Goal: Task Accomplishment & Management: Complete application form

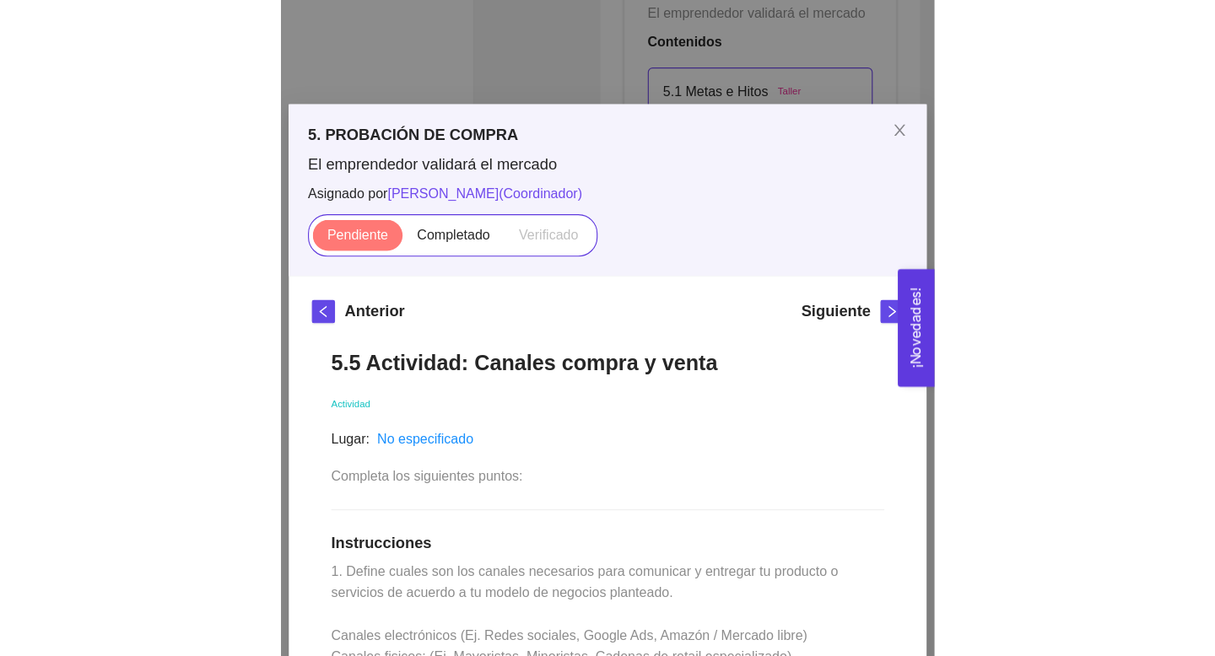
scroll to position [189, 0]
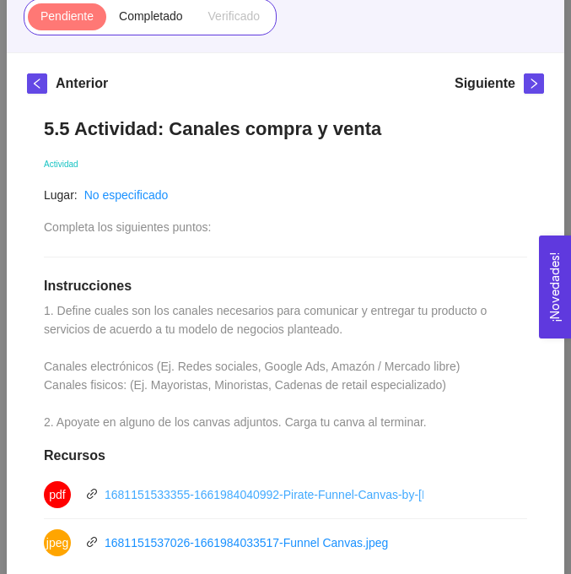
click at [173, 499] on link "1681151533355-1661984040992-Pirate-Funnel-Canvas-by-[PERSON_NAME].pdf" at bounding box center [320, 494] width 431 height 13
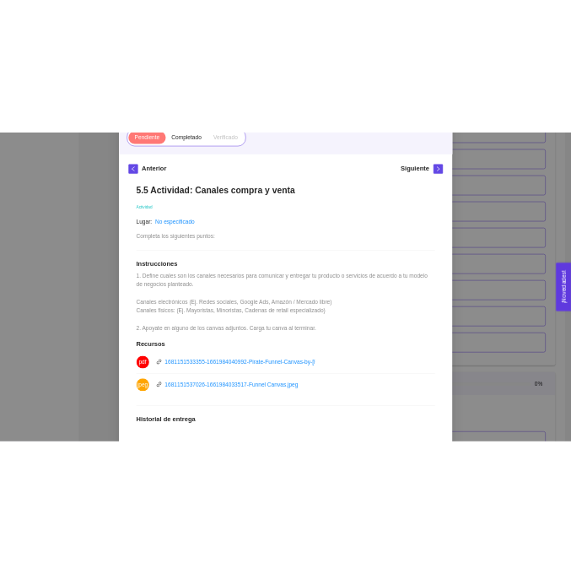
scroll to position [486, 0]
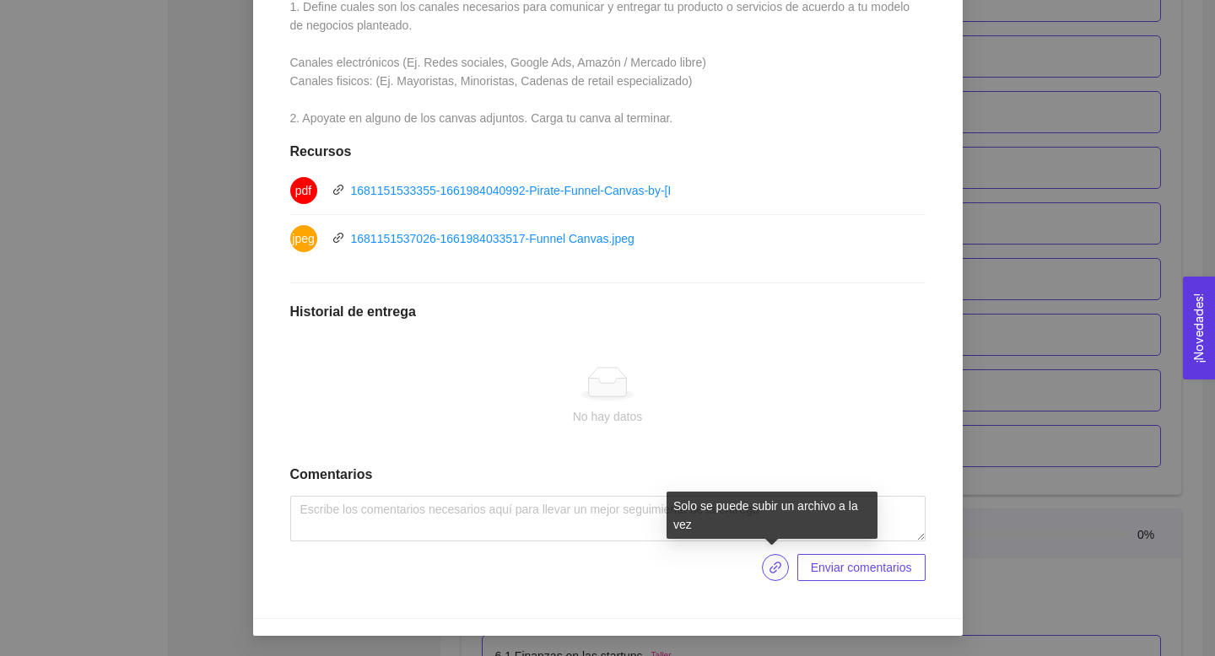
click at [570, 568] on icon "link" at bounding box center [775, 567] width 13 height 13
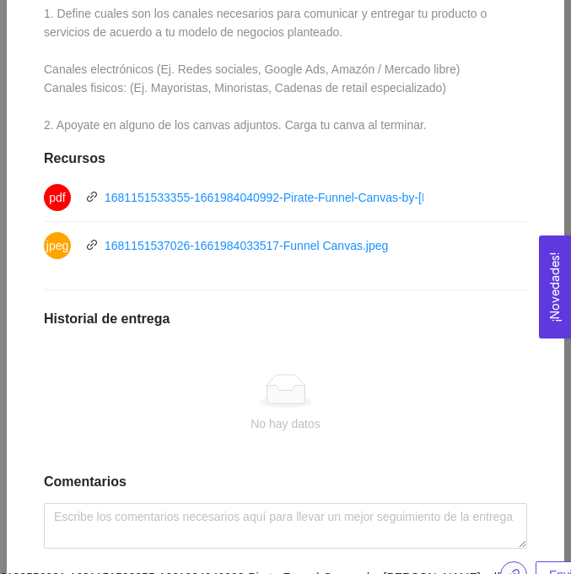
scroll to position [575, 0]
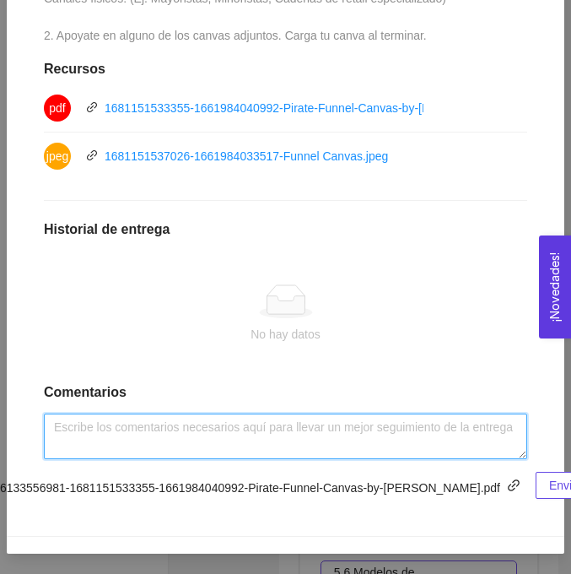
click at [340, 436] on textarea at bounding box center [285, 436] width 483 height 46
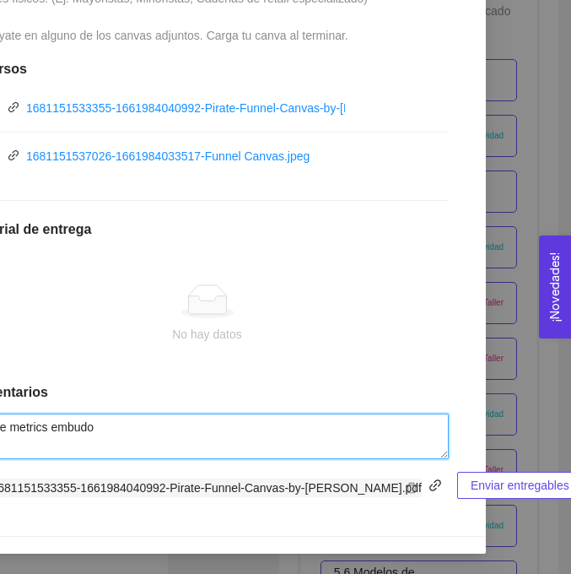
scroll to position [575, 92]
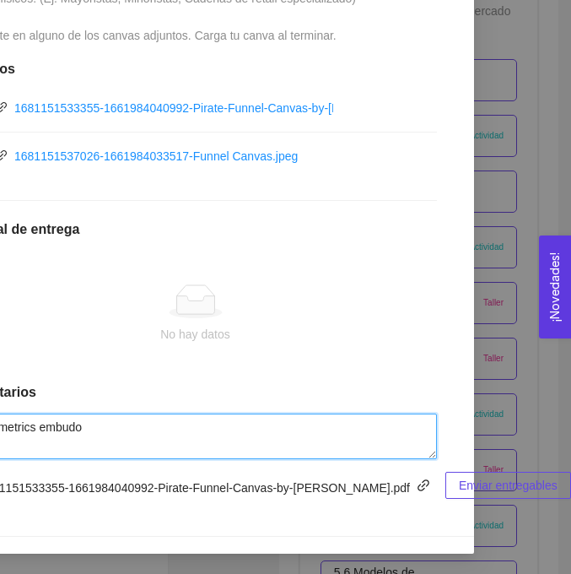
type textarea "Pirate metrics embudo"
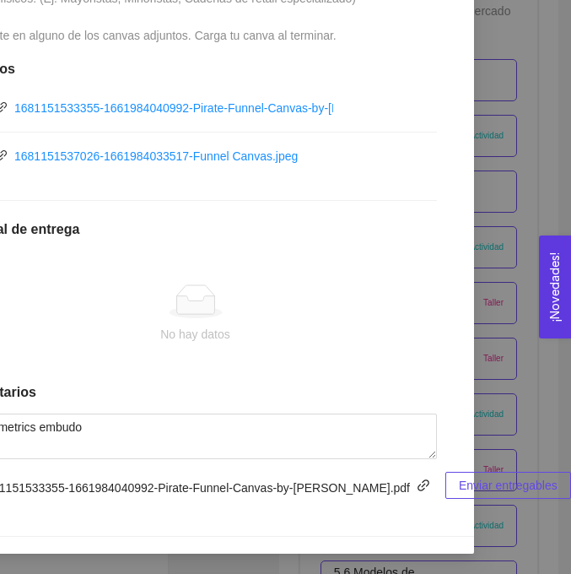
click at [460, 488] on span "Enviar entregables" at bounding box center [508, 485] width 99 height 19
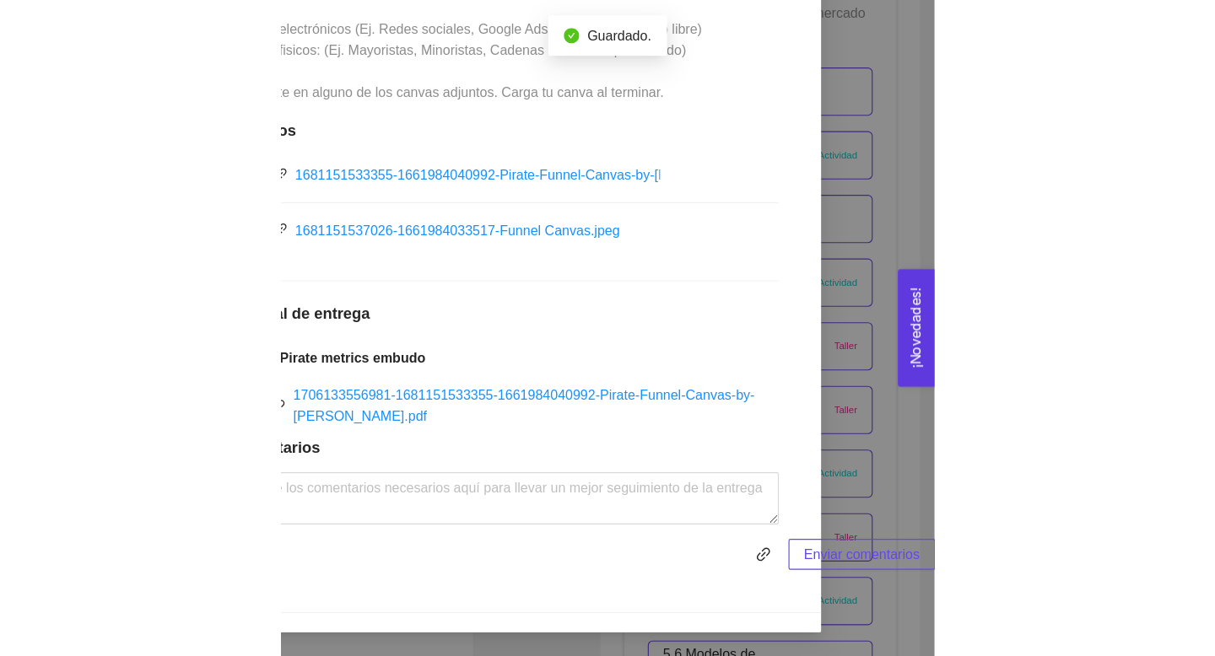
scroll to position [319, 0]
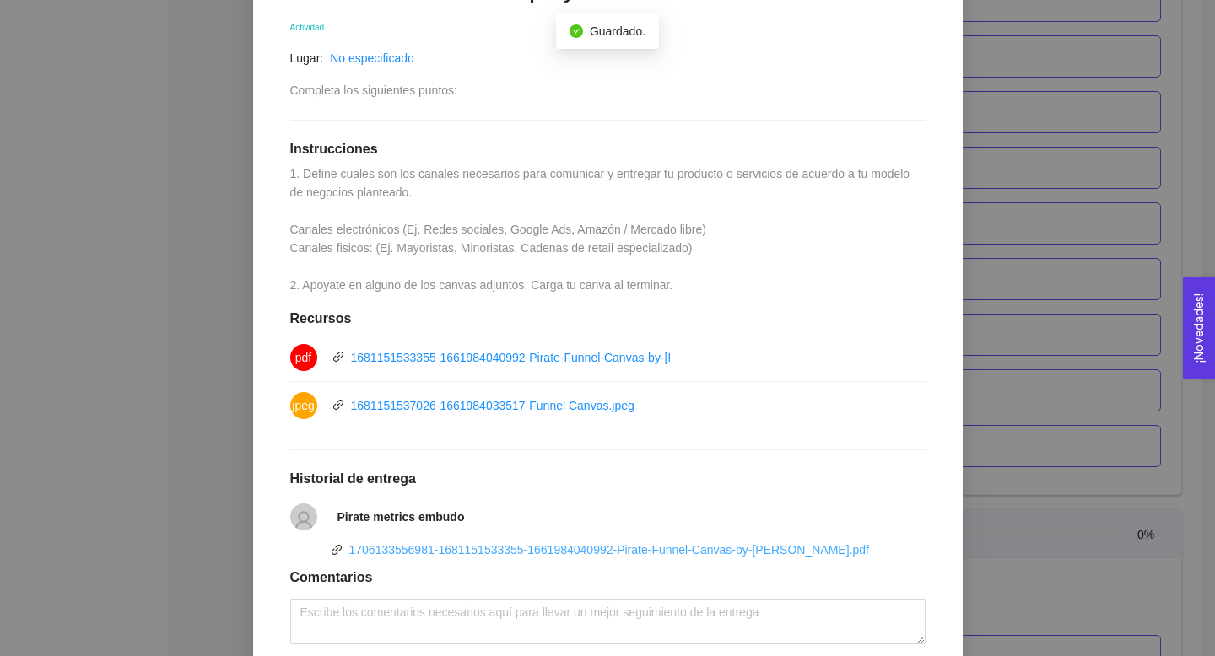
click at [483, 549] on link "1706133556981-1681151533355-1661984040992-Pirate-Funnel-Canvas-by-[PERSON_NAME]…" at bounding box center [609, 549] width 520 height 13
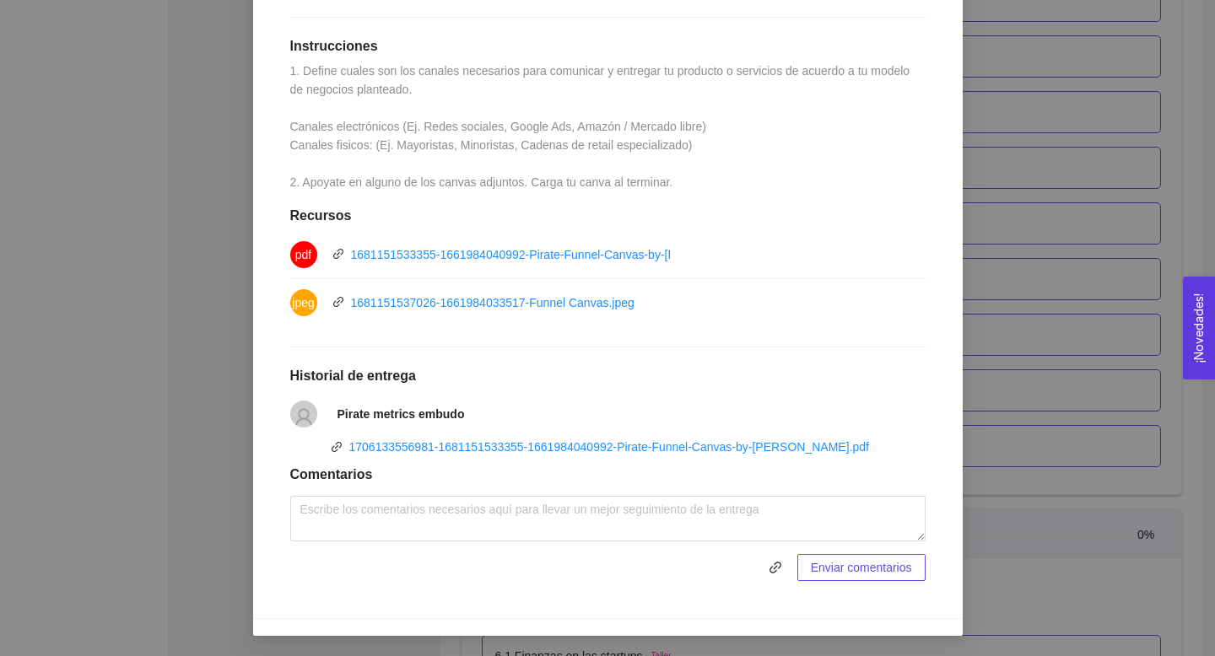
scroll to position [0, 0]
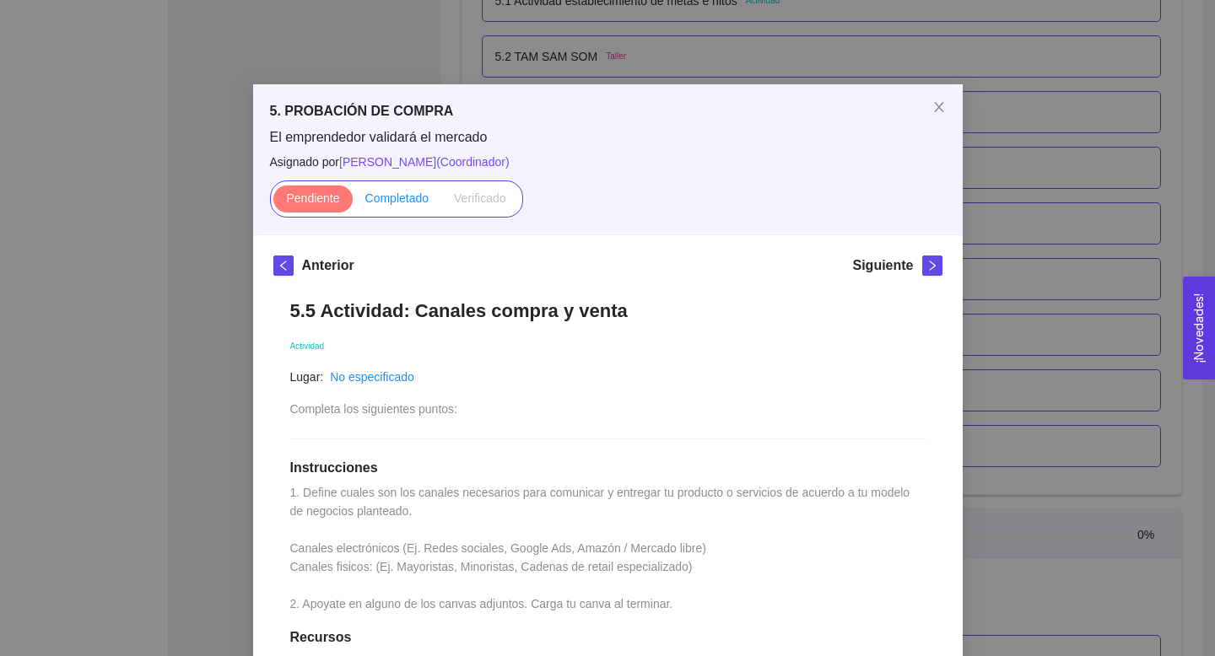
click at [400, 205] on label "Completado" at bounding box center [397, 199] width 89 height 27
click at [353, 202] on input "Completado" at bounding box center [353, 202] width 0 height 0
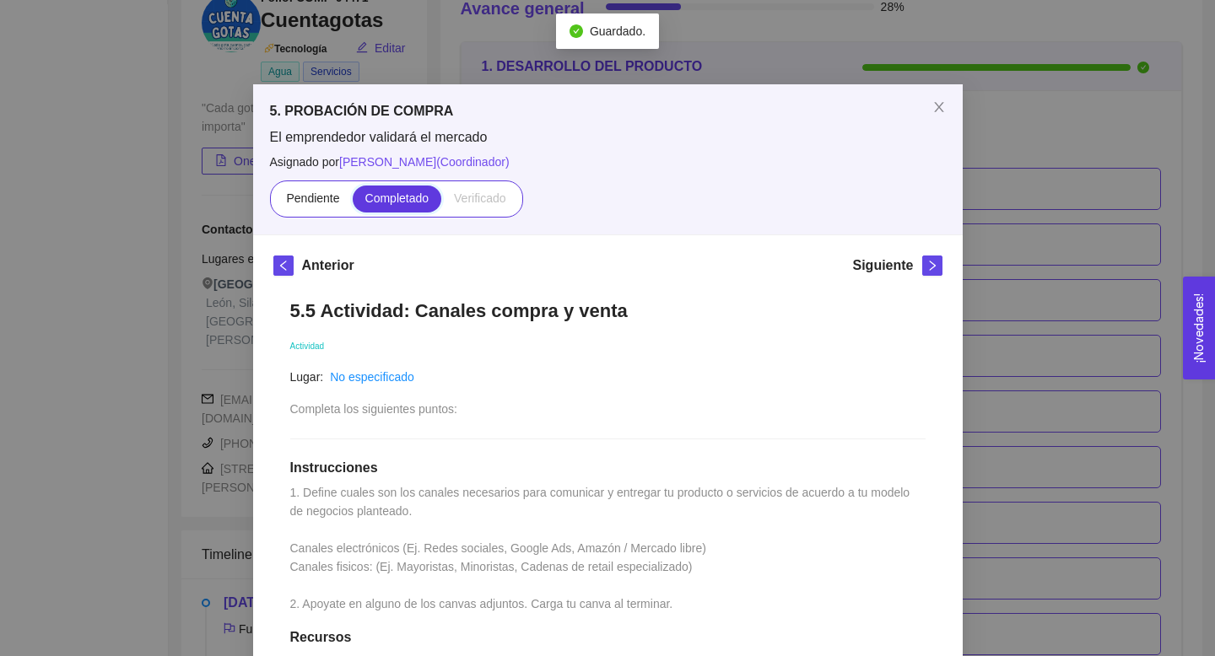
scroll to position [3413, 0]
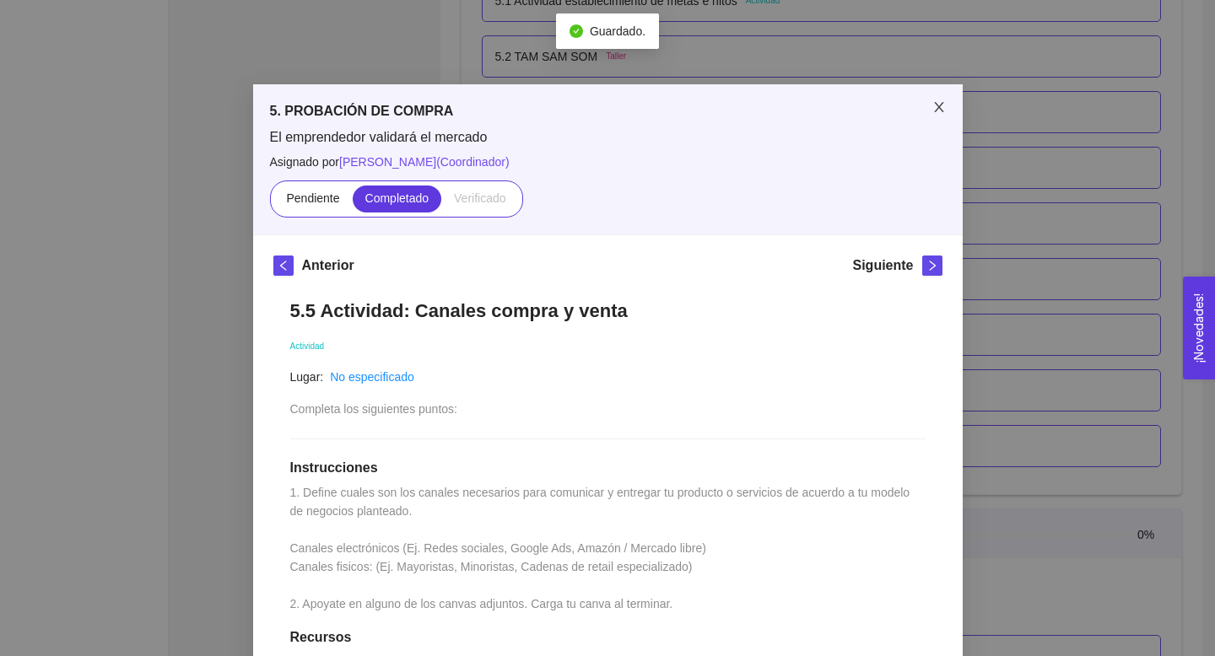
click at [570, 113] on icon "close" at bounding box center [938, 106] width 13 height 13
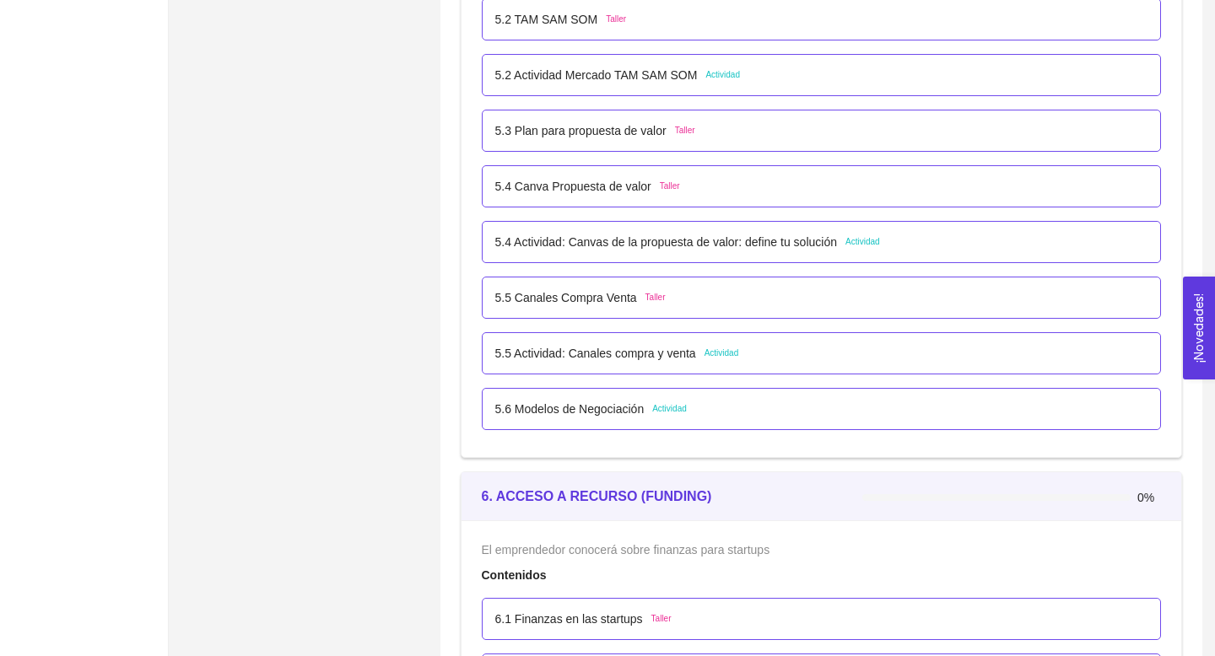
scroll to position [3456, 0]
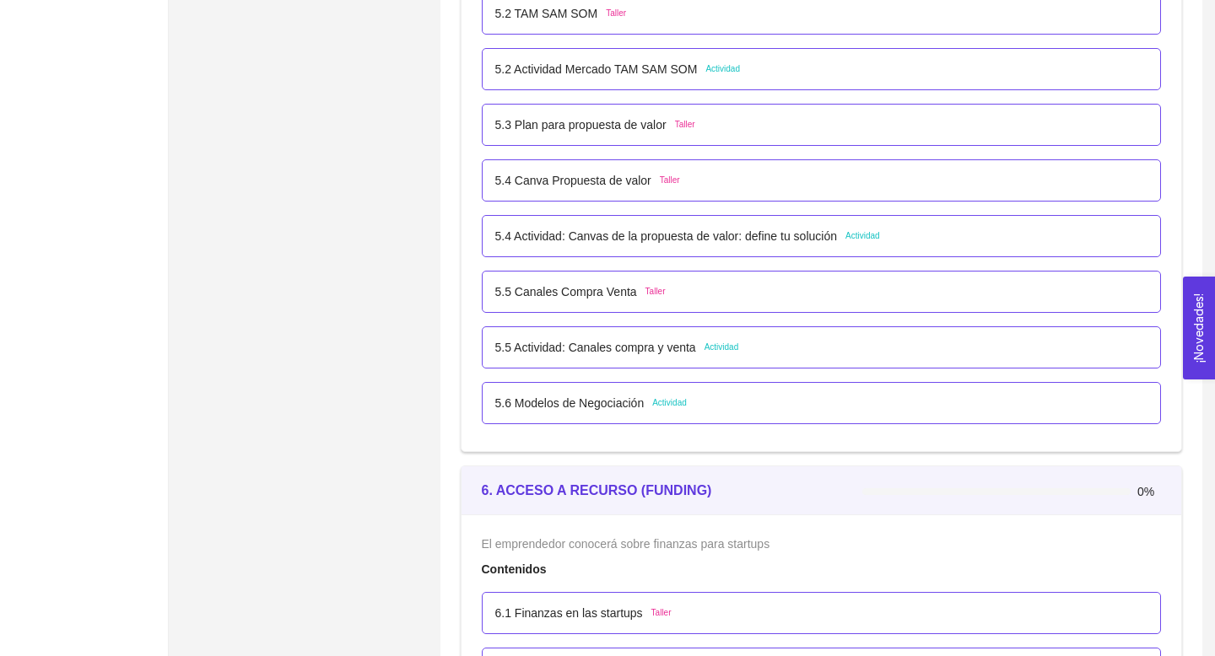
click at [570, 353] on p "5.5 Actividad: Canales compra y venta" at bounding box center [595, 347] width 201 height 19
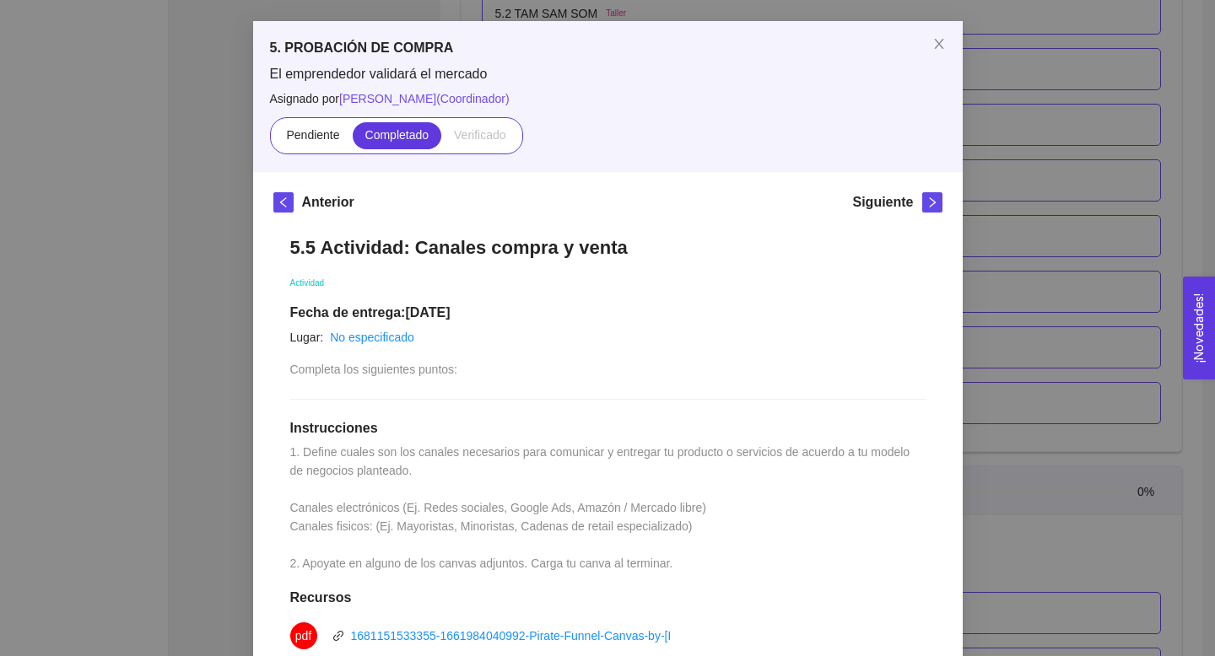
scroll to position [0, 0]
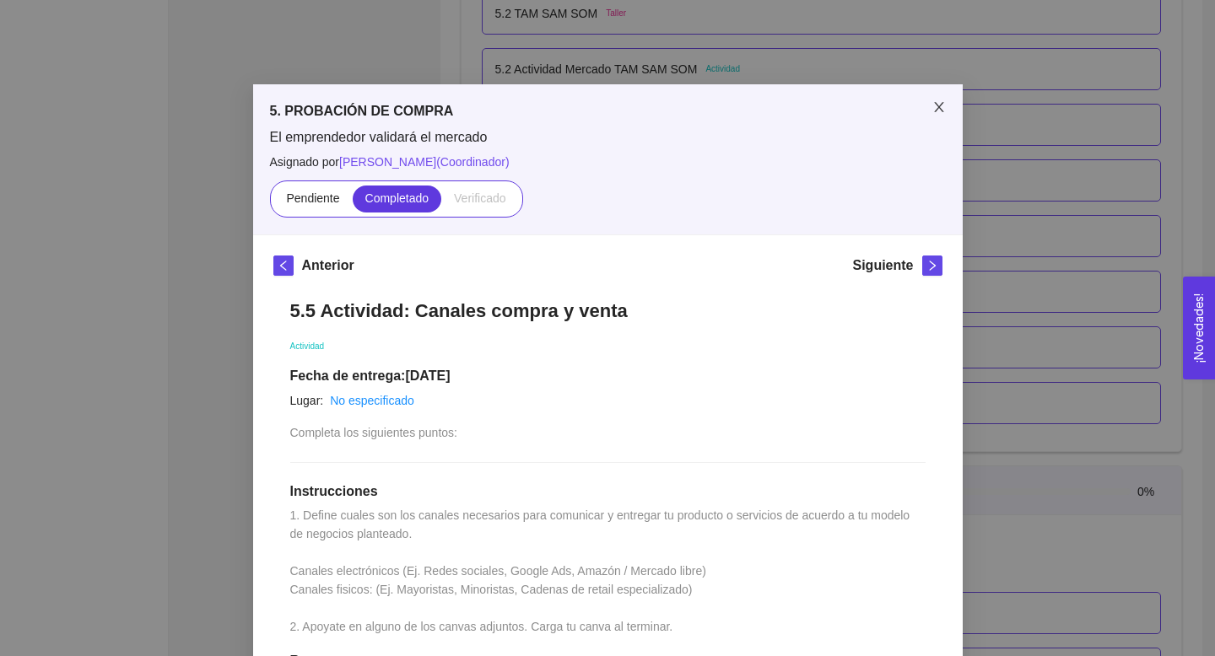
click at [570, 114] on icon "close" at bounding box center [938, 106] width 13 height 13
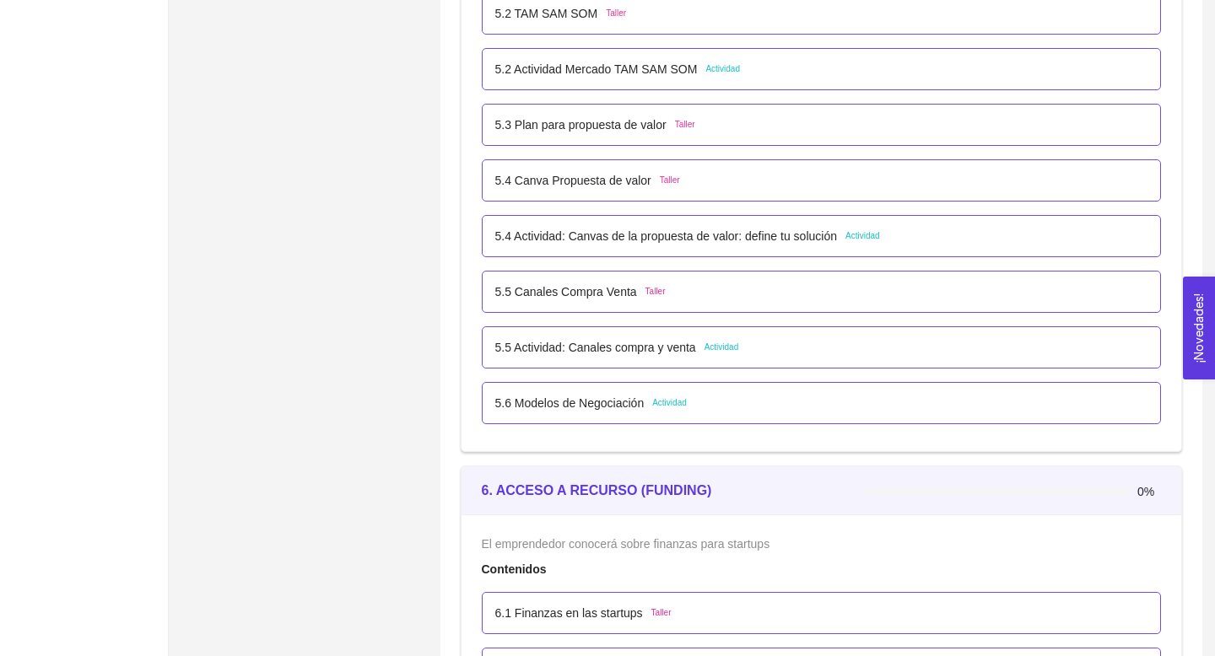
click at [570, 404] on p "5.6 Modelos de Negociación" at bounding box center [569, 403] width 149 height 19
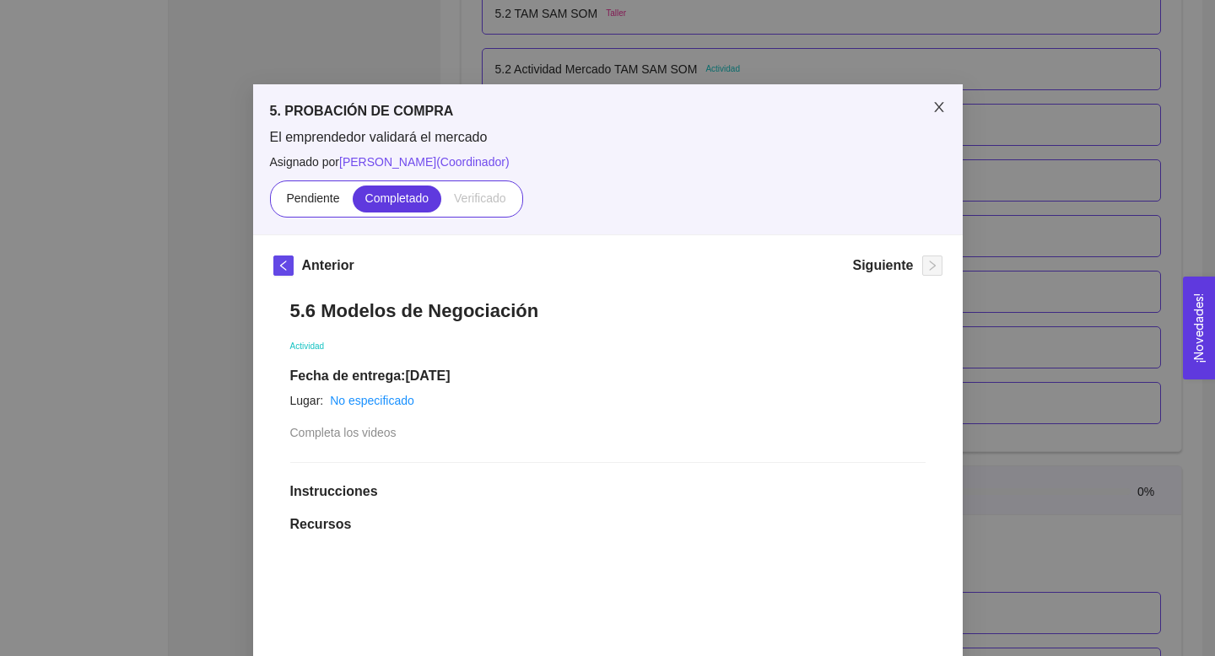
click at [570, 110] on icon "close" at bounding box center [938, 106] width 13 height 13
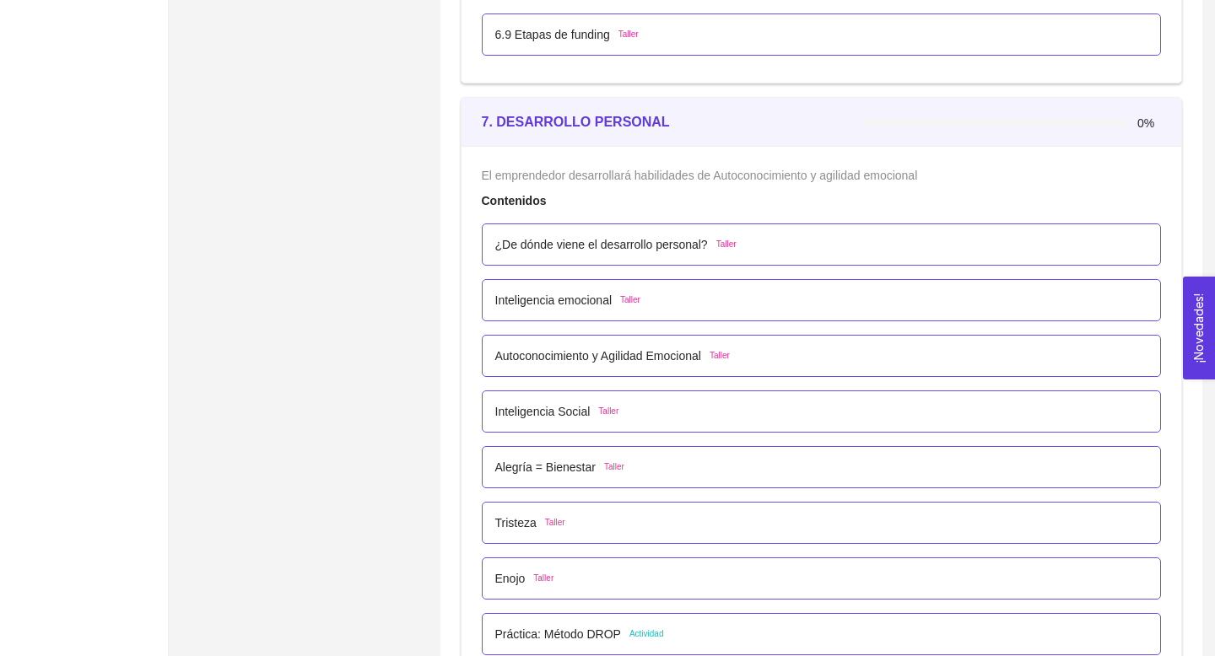
scroll to position [4447, 0]
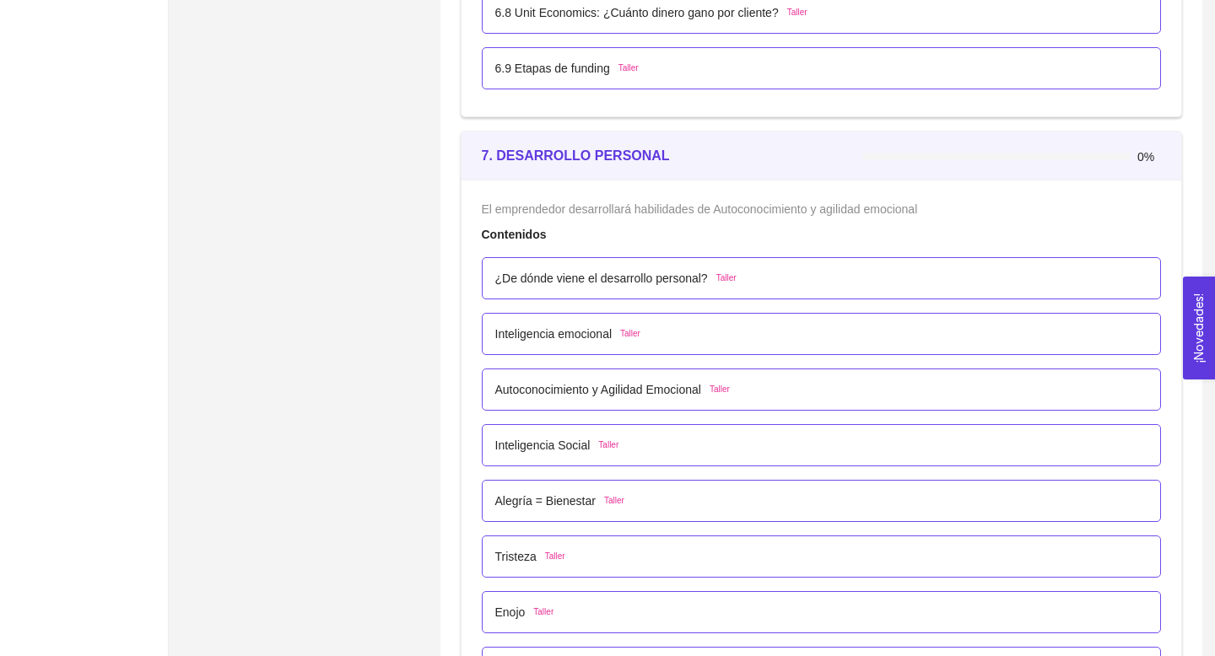
click at [570, 291] on div "¿De dónde viene el desarrollo personal? Taller" at bounding box center [822, 278] width 680 height 42
click at [570, 279] on p "¿De dónde viene el desarrollo personal?" at bounding box center [601, 278] width 213 height 19
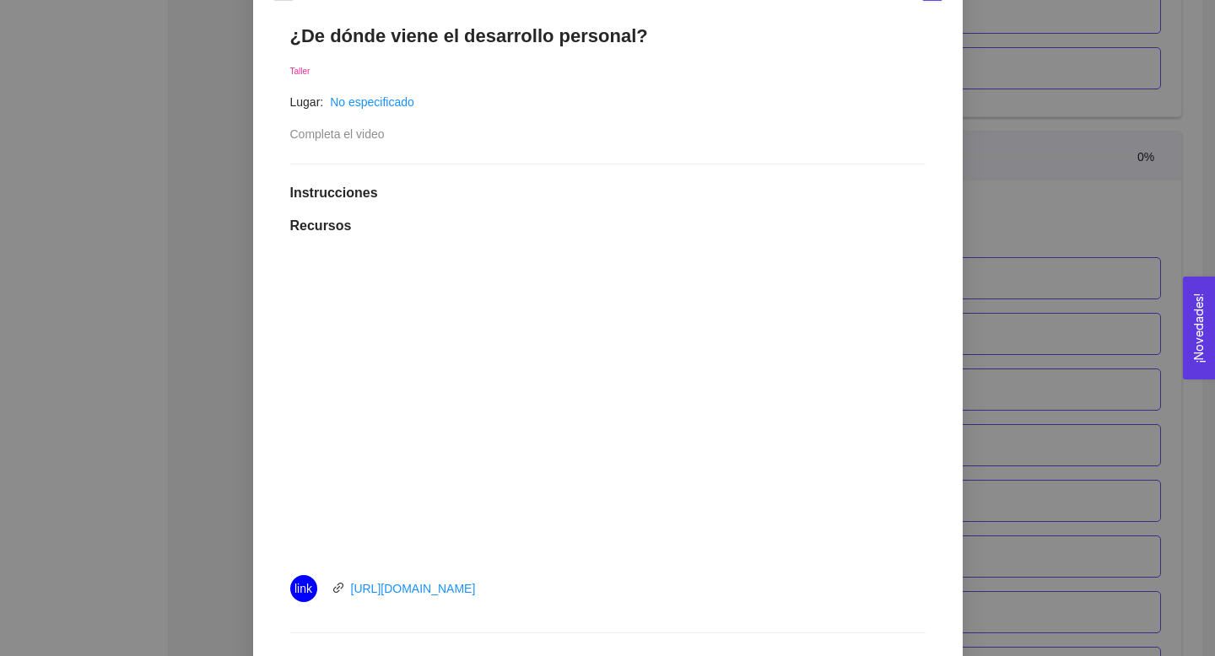
scroll to position [279, 0]
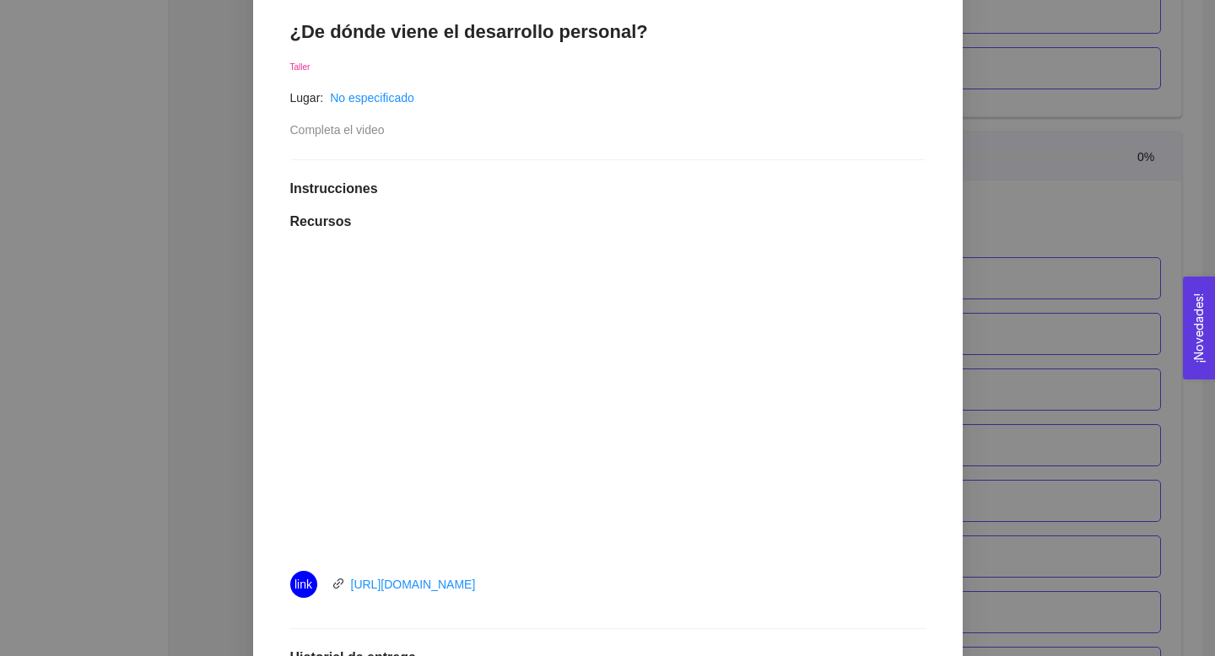
click at [570, 127] on div "7. DESARROLLO PERSONAL El emprendedor desarrollará habilidades de Autoconocimie…" at bounding box center [607, 328] width 1215 height 656
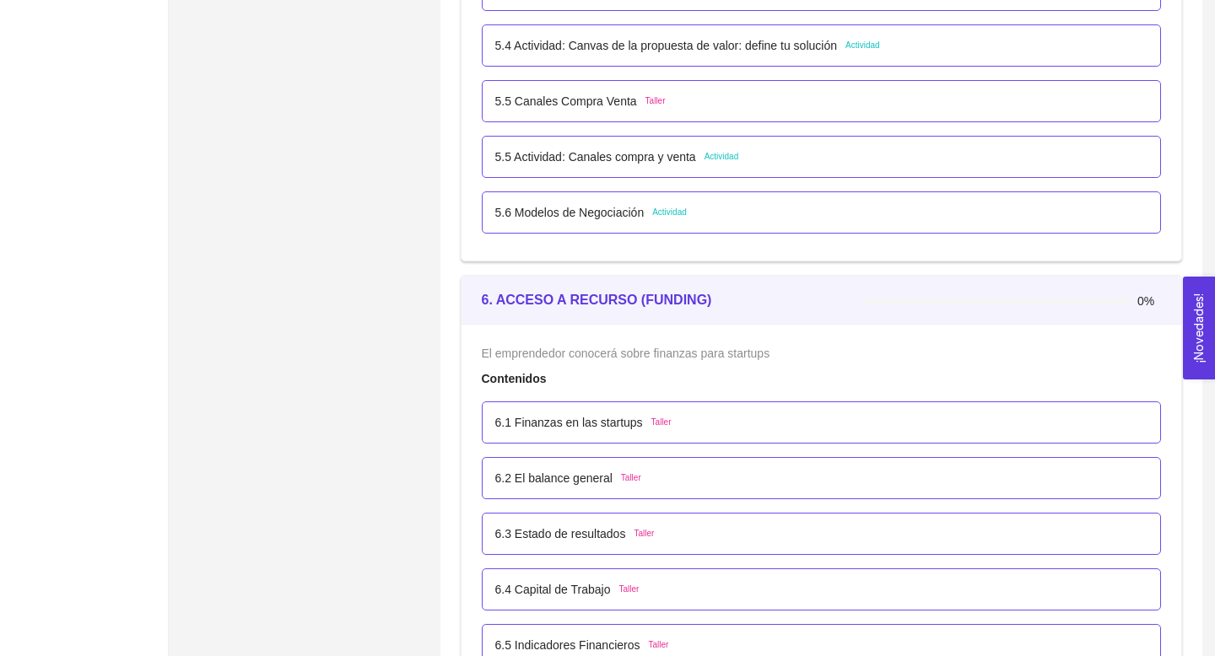
scroll to position [3726, 0]
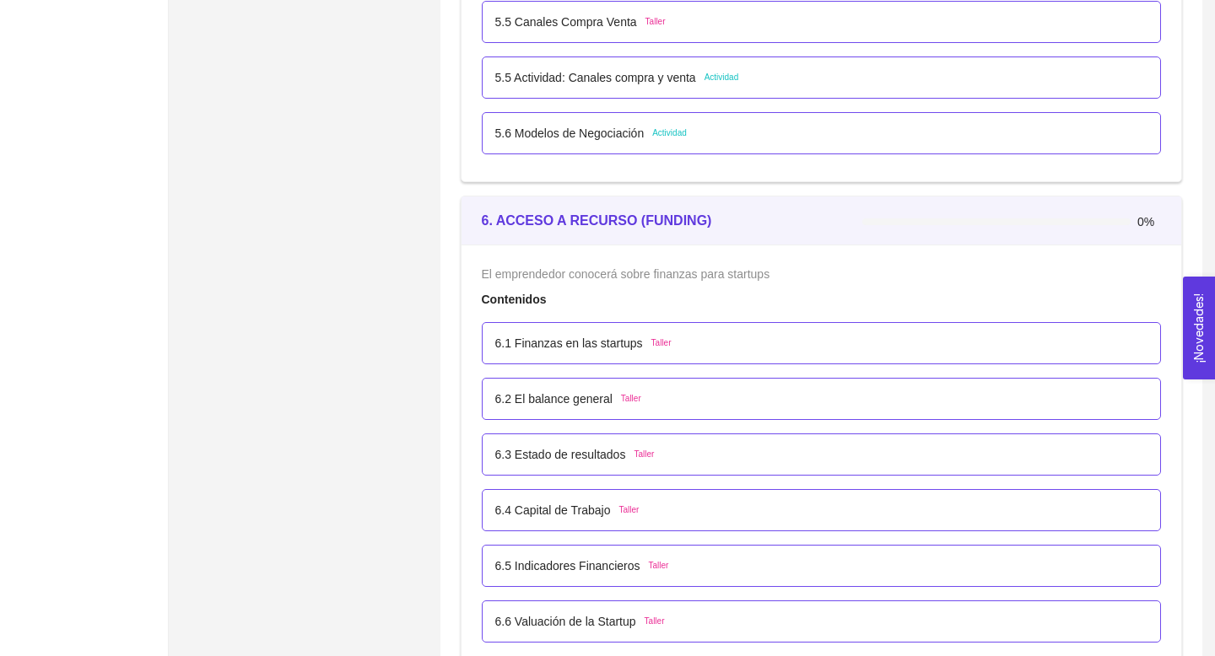
click at [570, 353] on div "6.1 Finanzas en las startups Taller" at bounding box center [822, 343] width 680 height 42
click at [570, 345] on p "6.1 Finanzas en las startups" at bounding box center [569, 343] width 148 height 19
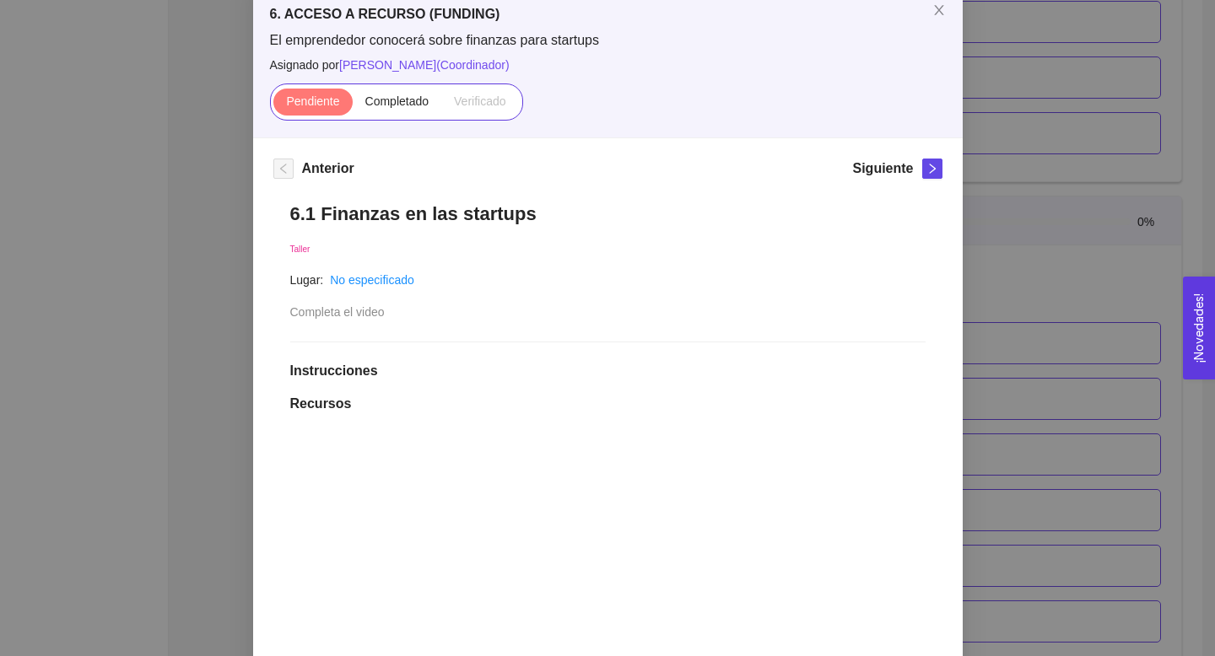
scroll to position [256, 0]
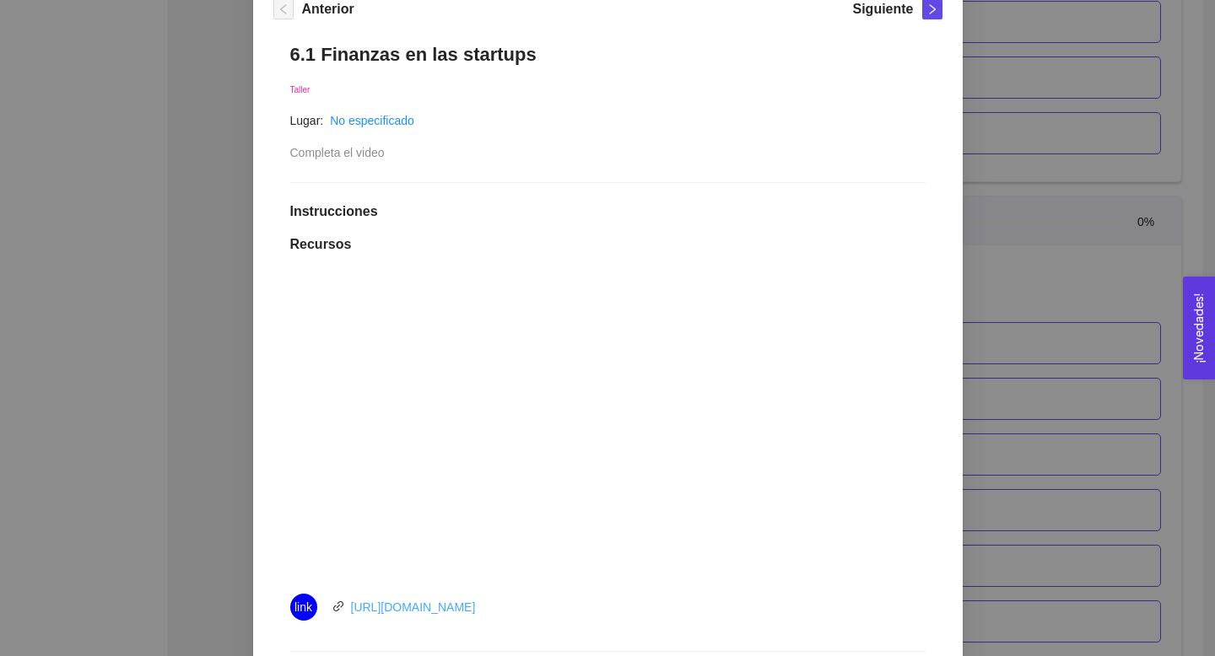
click at [471, 573] on link "[URL][DOMAIN_NAME]" at bounding box center [413, 607] width 125 height 13
